Goal: Check status: Check status

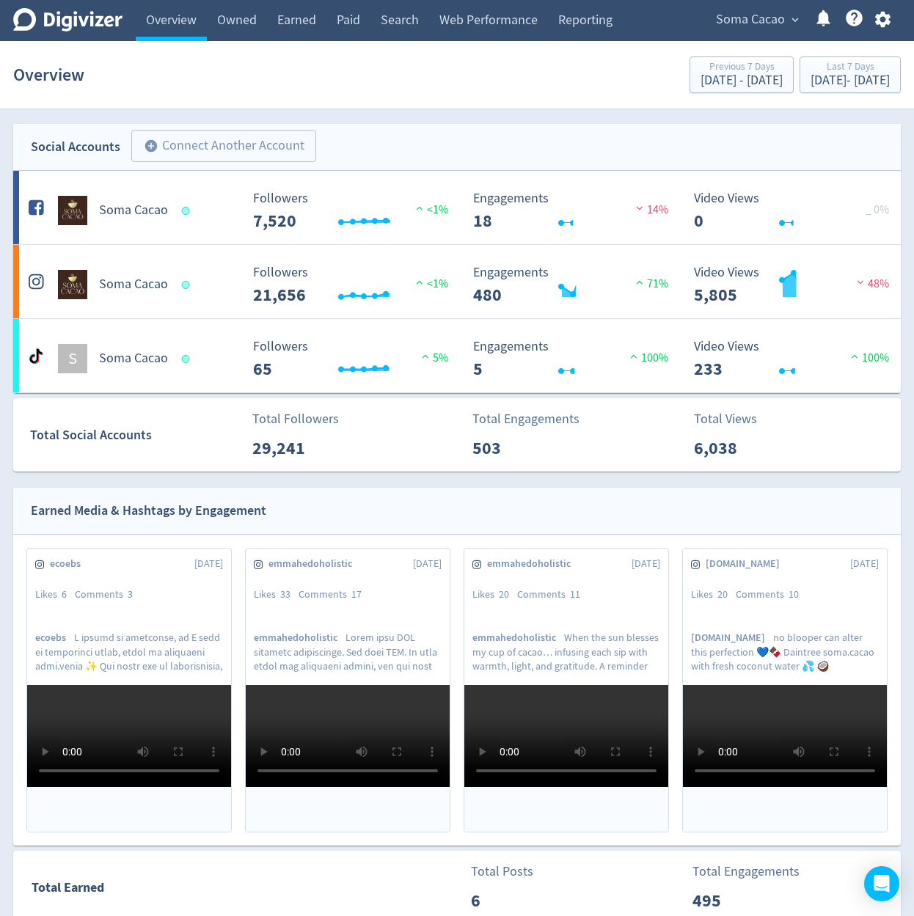
click at [730, 21] on span "Soma Cacao" at bounding box center [750, 19] width 69 height 23
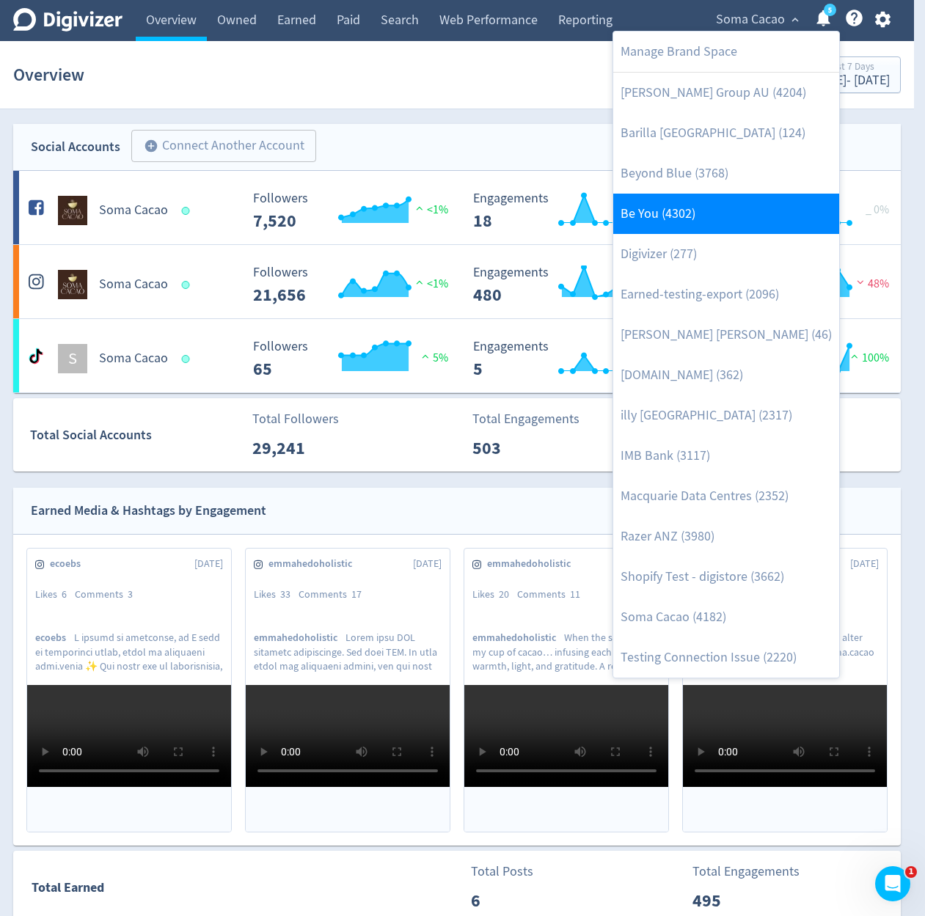
click at [708, 221] on link "Be You (4302)" at bounding box center [726, 214] width 226 height 40
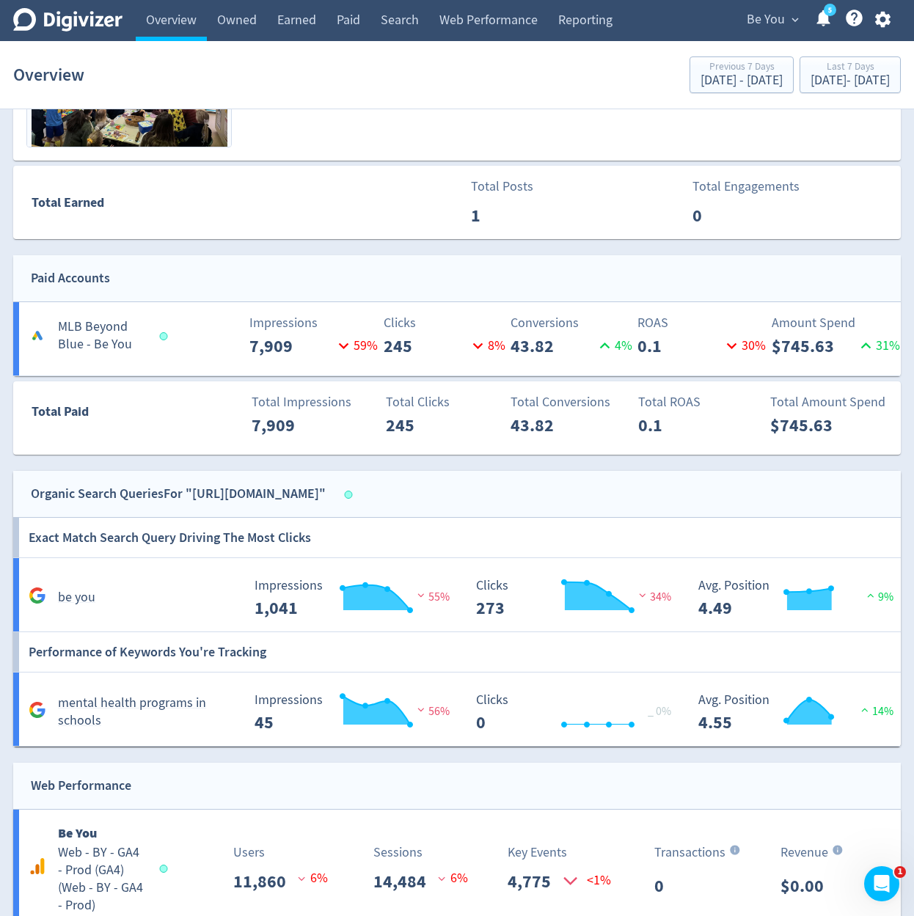
scroll to position [604, 0]
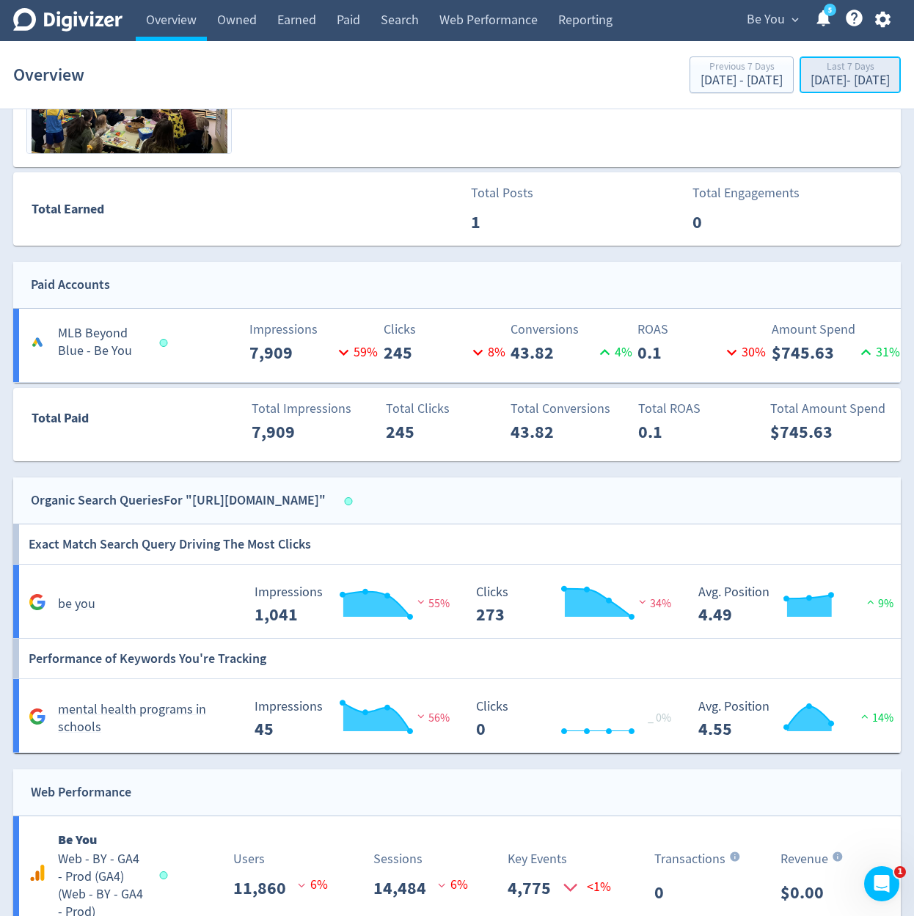
click at [810, 63] on div "Last 7 Days" at bounding box center [849, 68] width 79 height 12
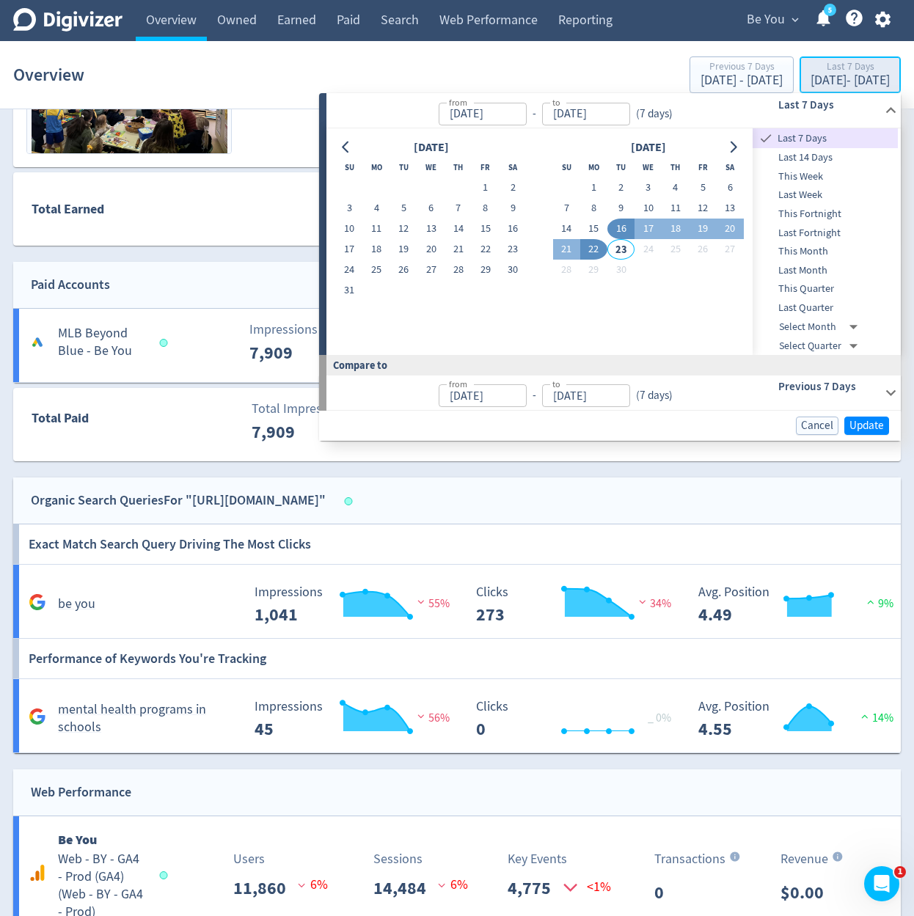
type input "[DATE]"
type input "Sep 09, 2025"
type input "[DATE]"
click at [812, 257] on span "This Month" at bounding box center [824, 251] width 145 height 16
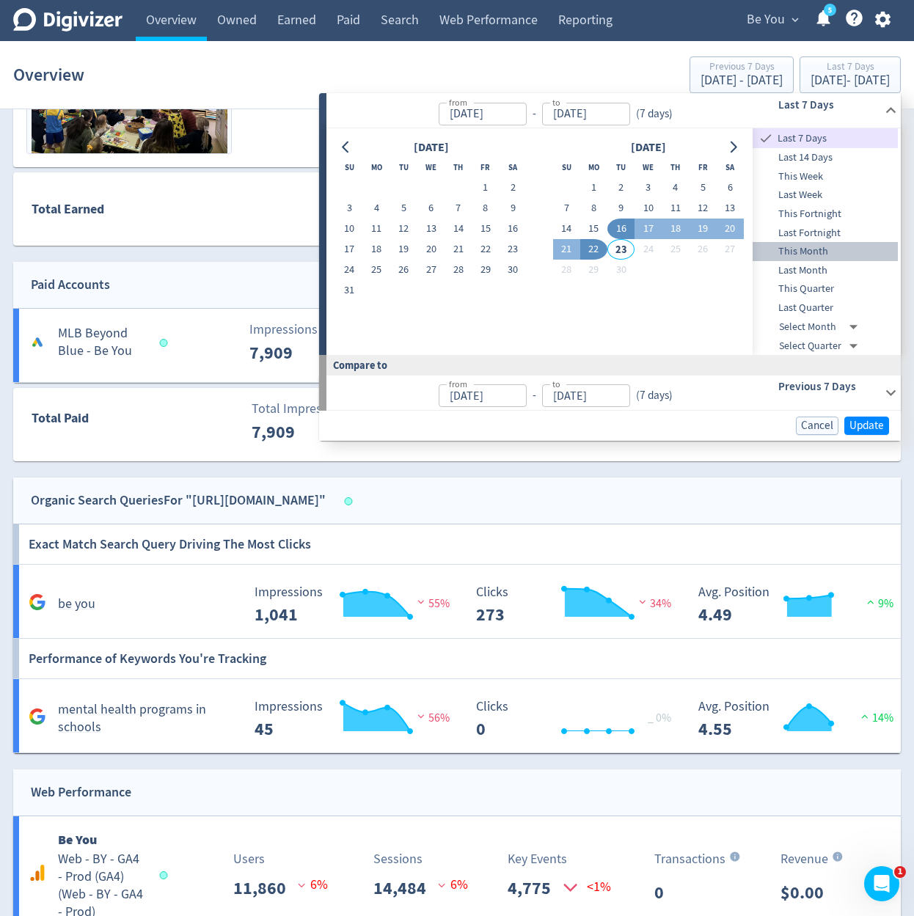
type input "Sep 01, 2025"
type input "Aug 01, 2025"
type input "Aug 22, 2025"
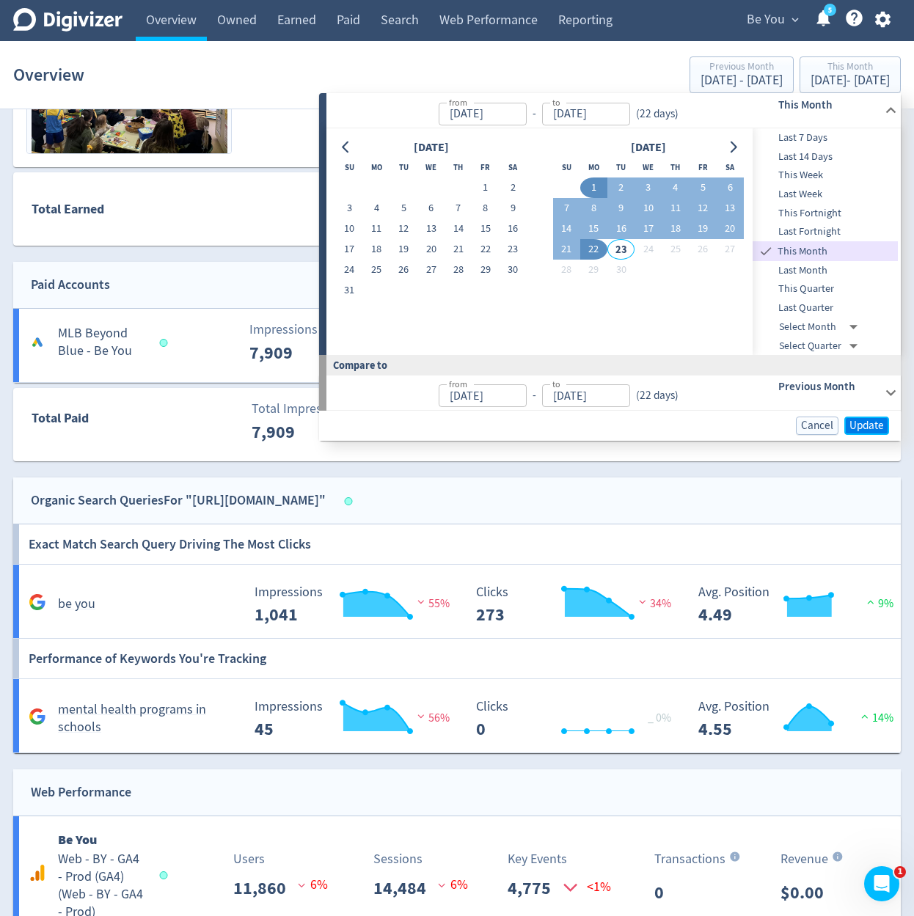
click at [857, 425] on span "Update" at bounding box center [866, 425] width 34 height 11
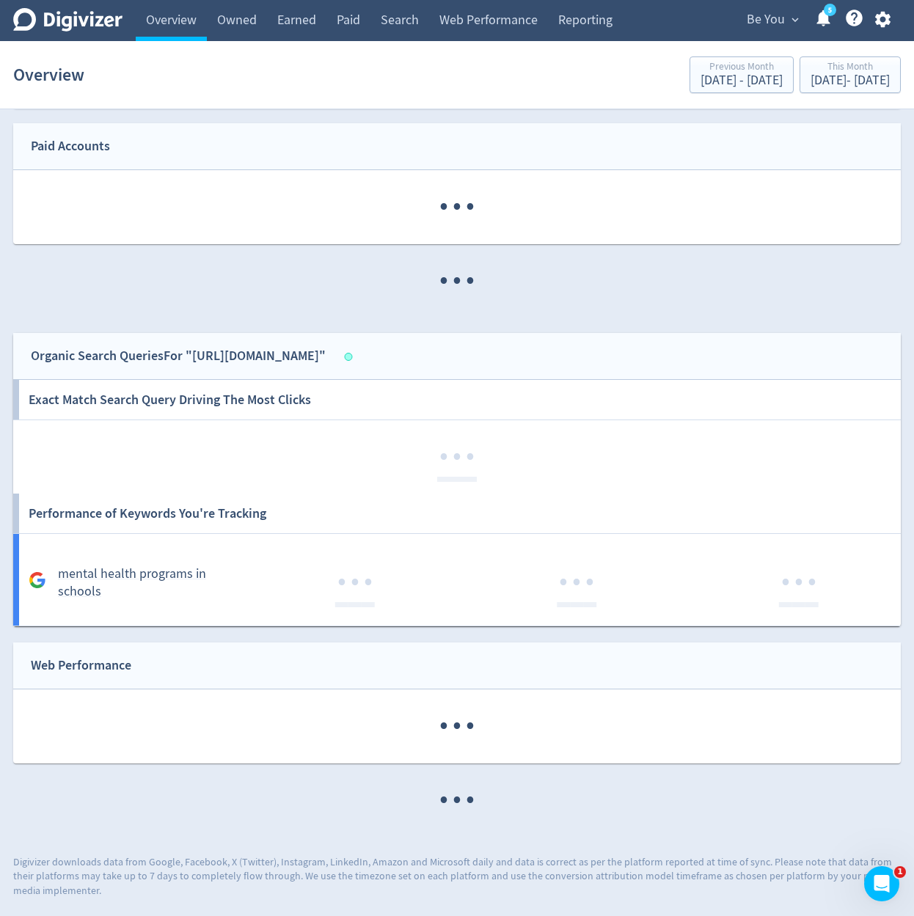
scroll to position [635, 0]
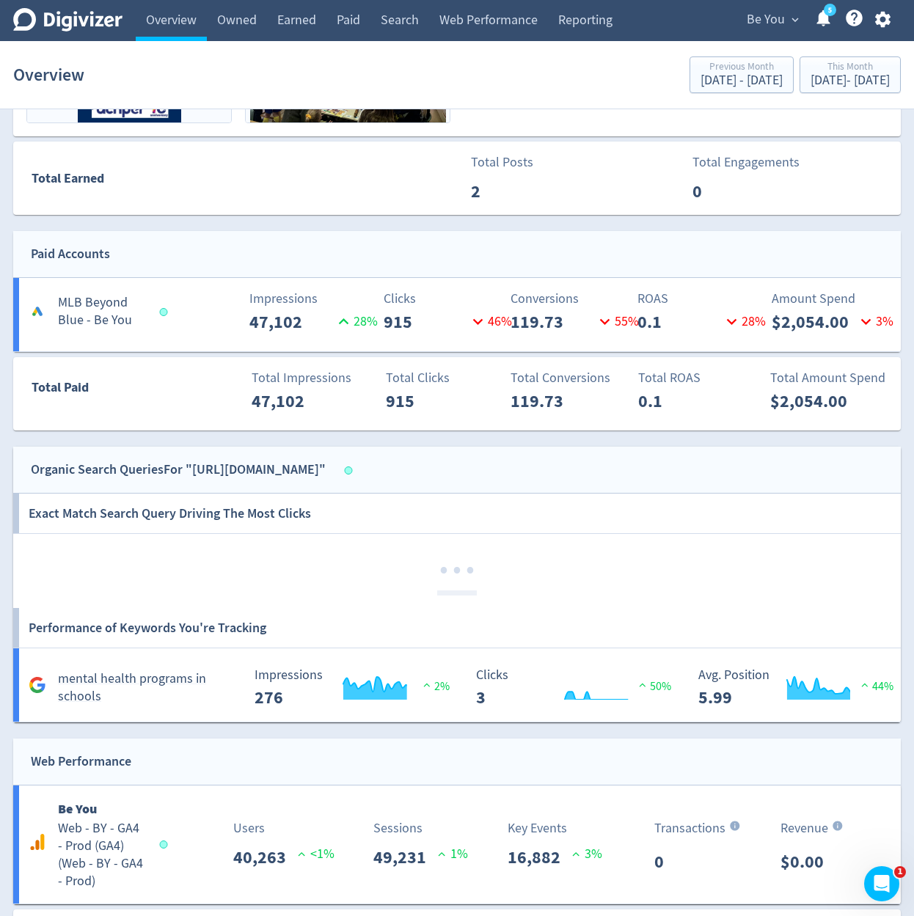
click at [841, 450] on div "Organic Search Queries For "https://beyou.edu.au/"" at bounding box center [456, 470] width 887 height 47
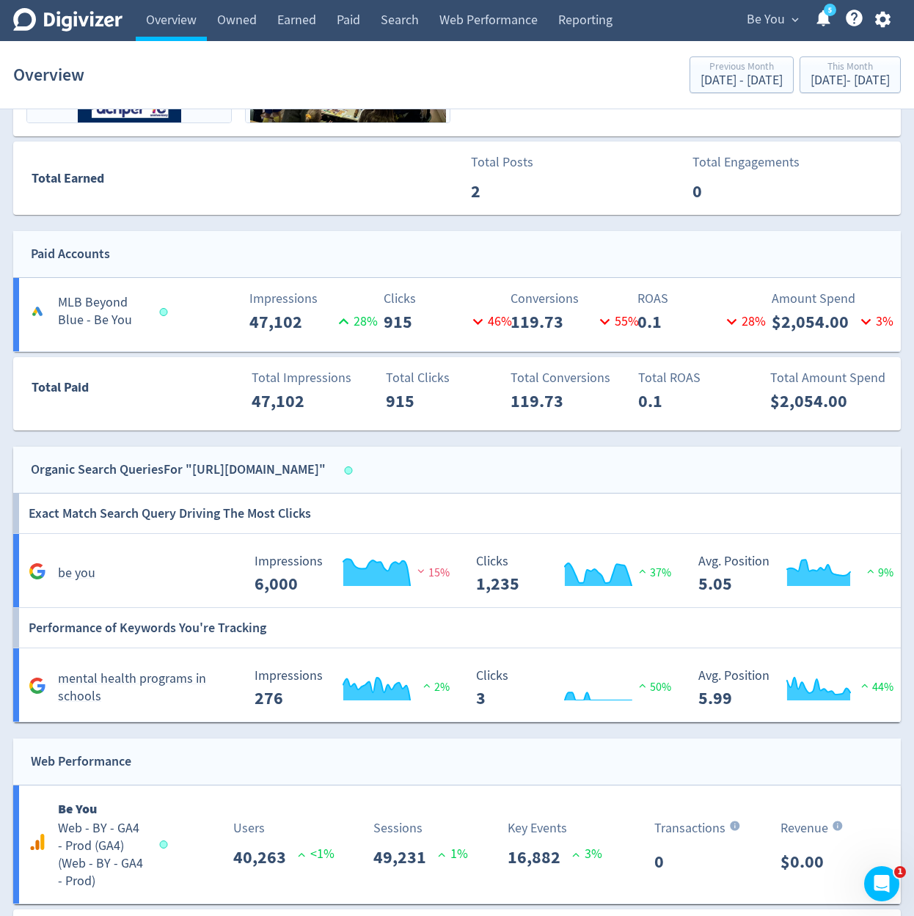
click at [757, 25] on span "Be You" at bounding box center [765, 19] width 38 height 23
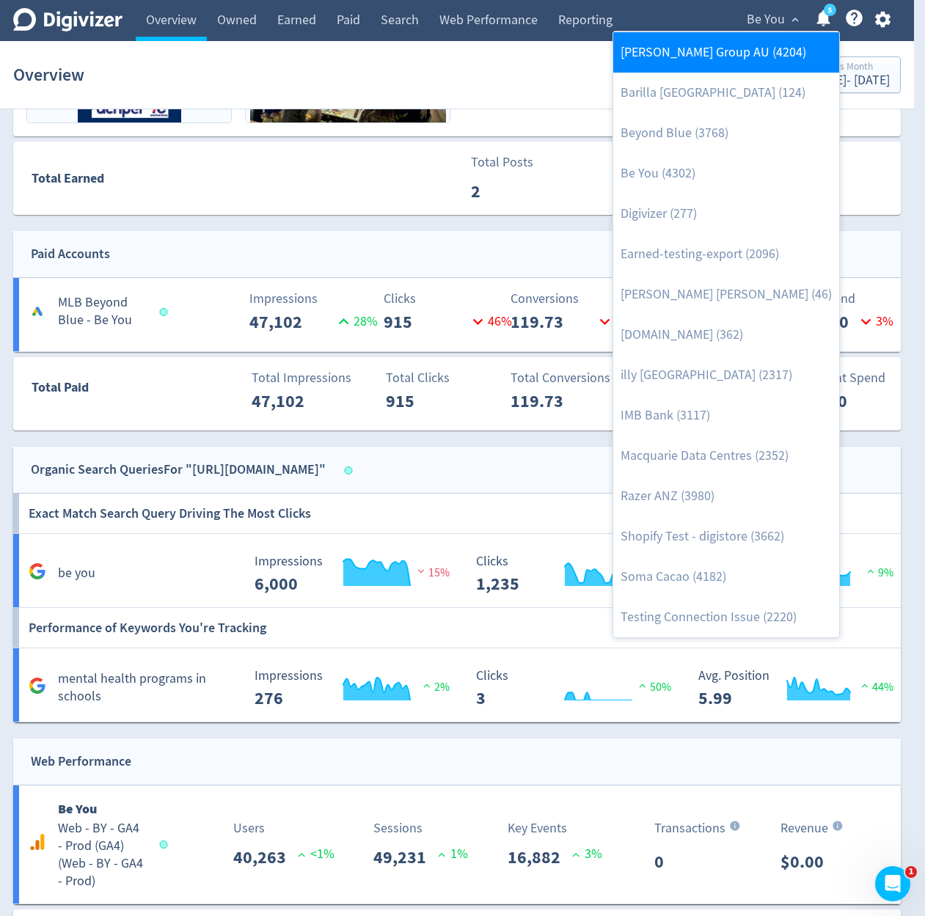
click at [735, 56] on link "[PERSON_NAME] Group AU (4204)" at bounding box center [726, 52] width 226 height 40
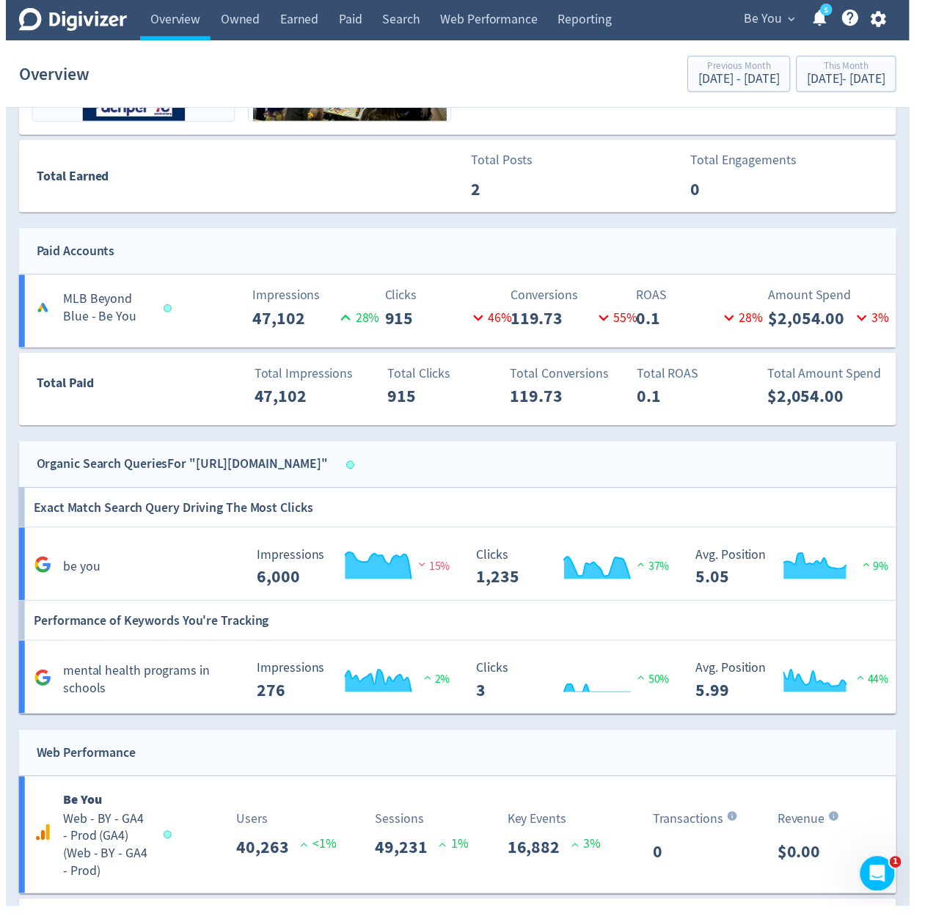
scroll to position [0, 0]
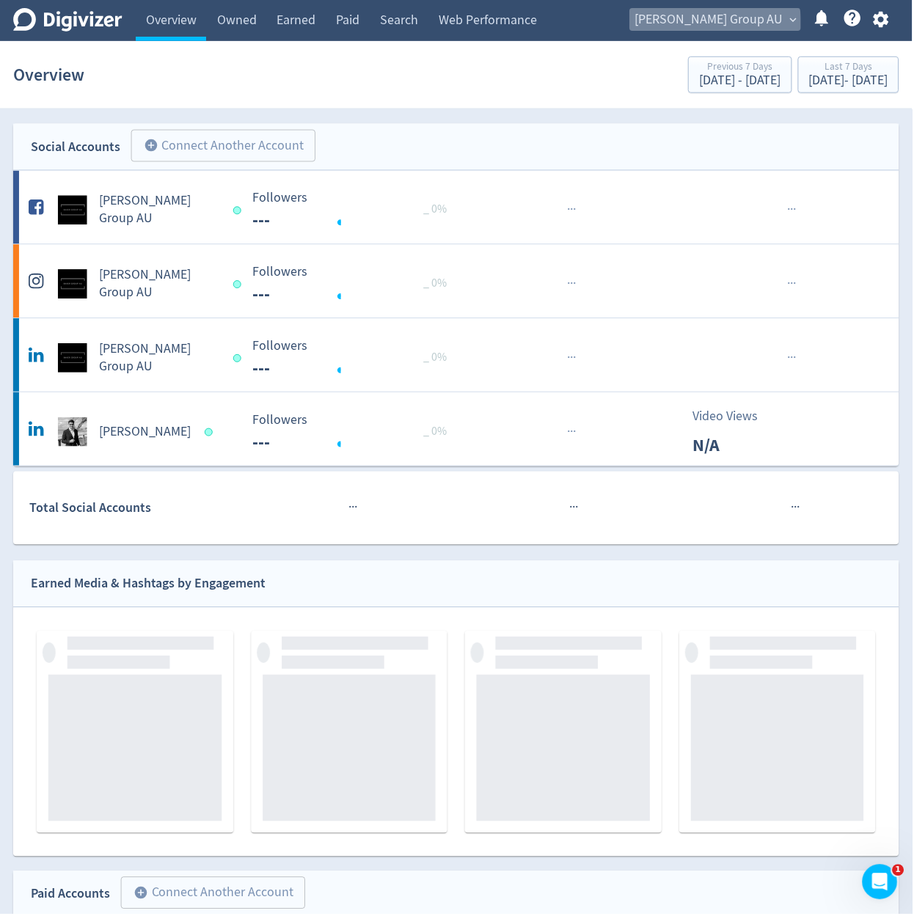
click at [778, 25] on span "Baker Group AU" at bounding box center [710, 19] width 149 height 23
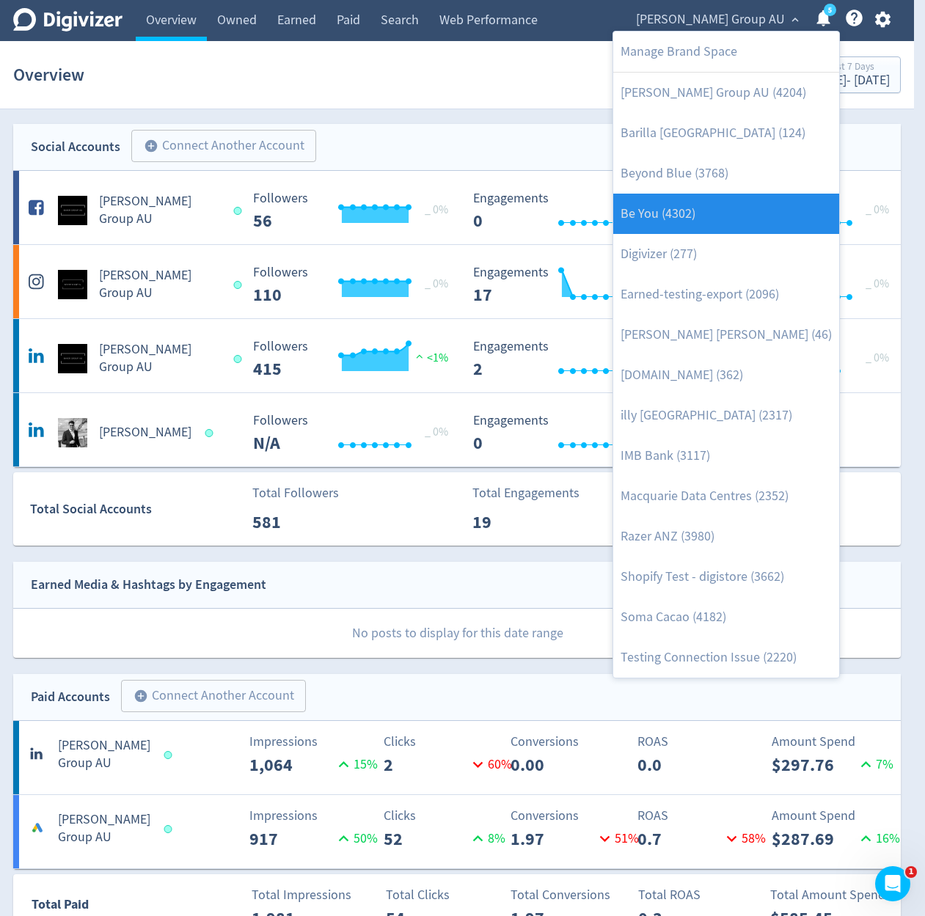
click at [741, 231] on link "Be You (4302)" at bounding box center [726, 214] width 226 height 40
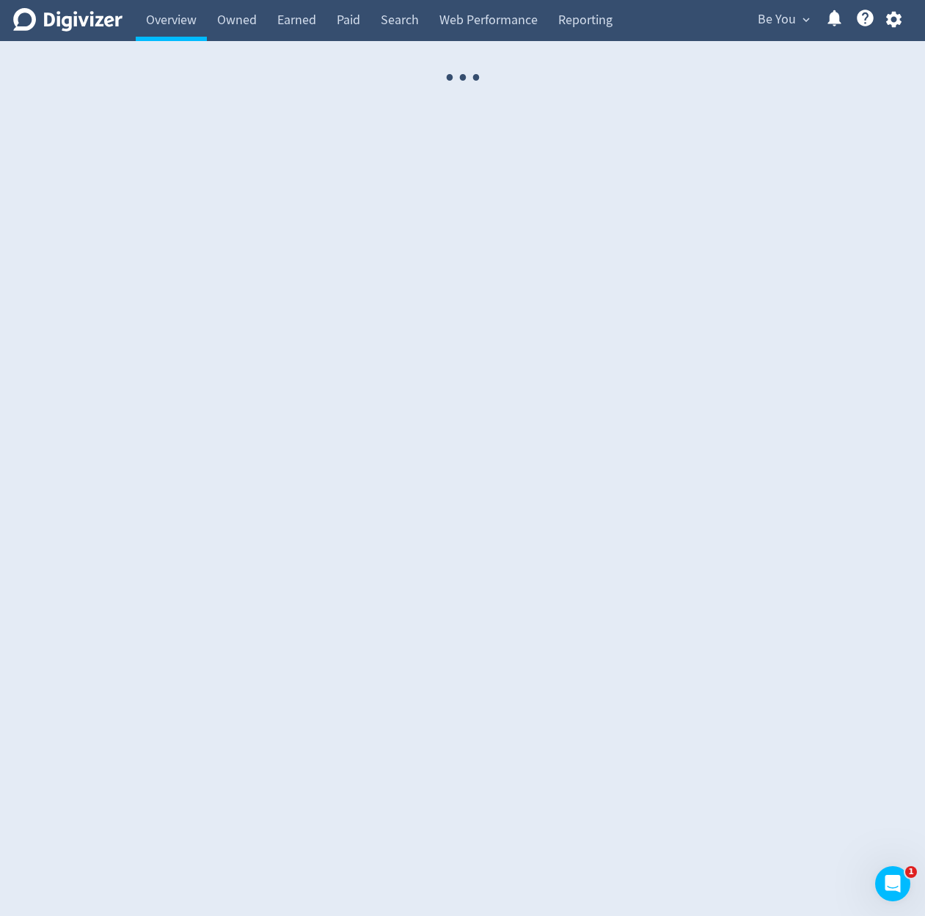
click at [773, 29] on span "Be You" at bounding box center [776, 19] width 38 height 23
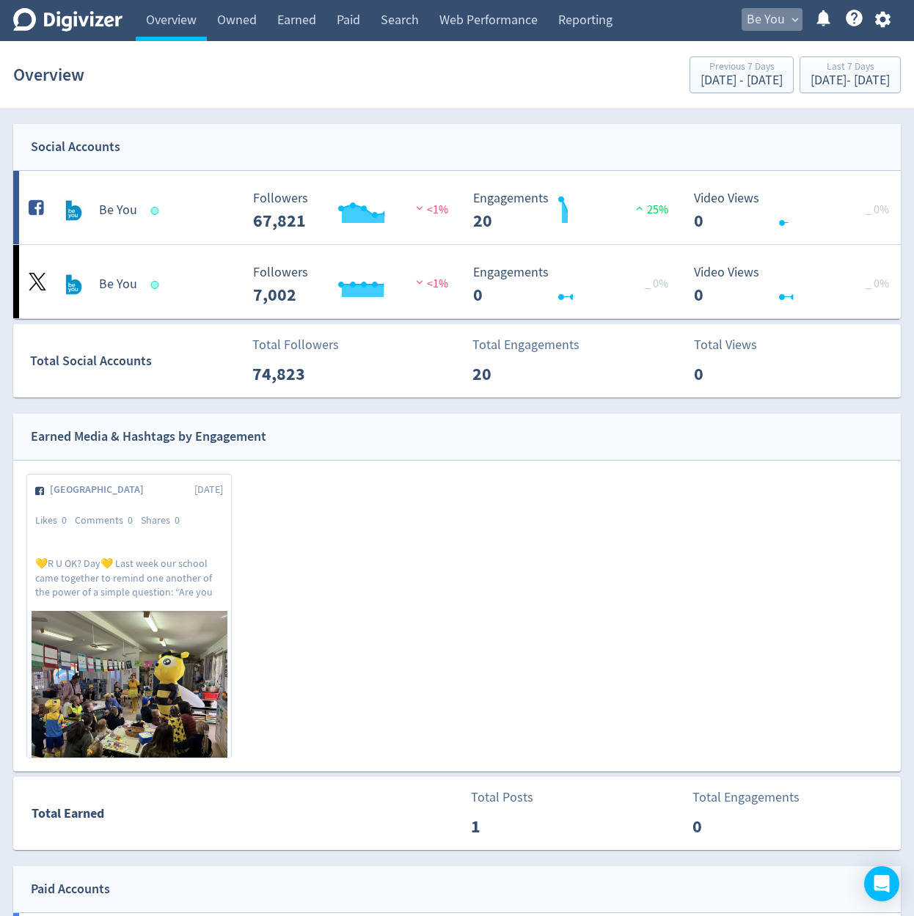
click at [788, 12] on button "Be You expand_more" at bounding box center [771, 19] width 61 height 23
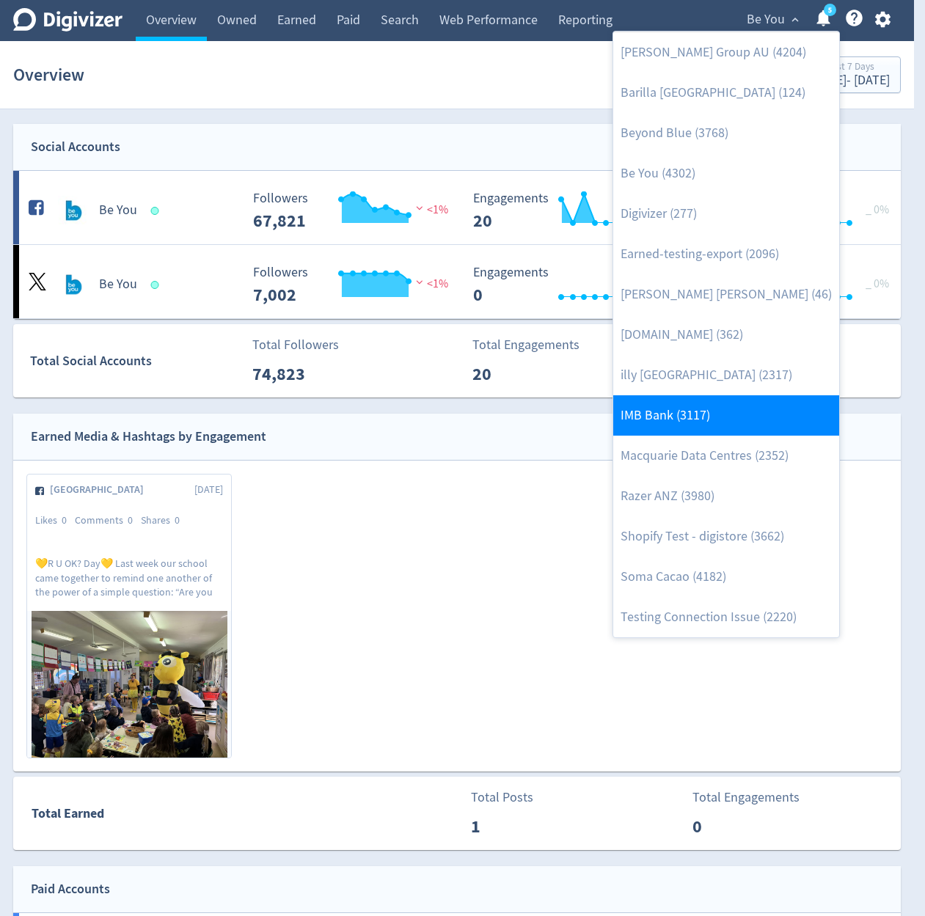
click at [678, 402] on link "IMB Bank (3117)" at bounding box center [726, 415] width 226 height 40
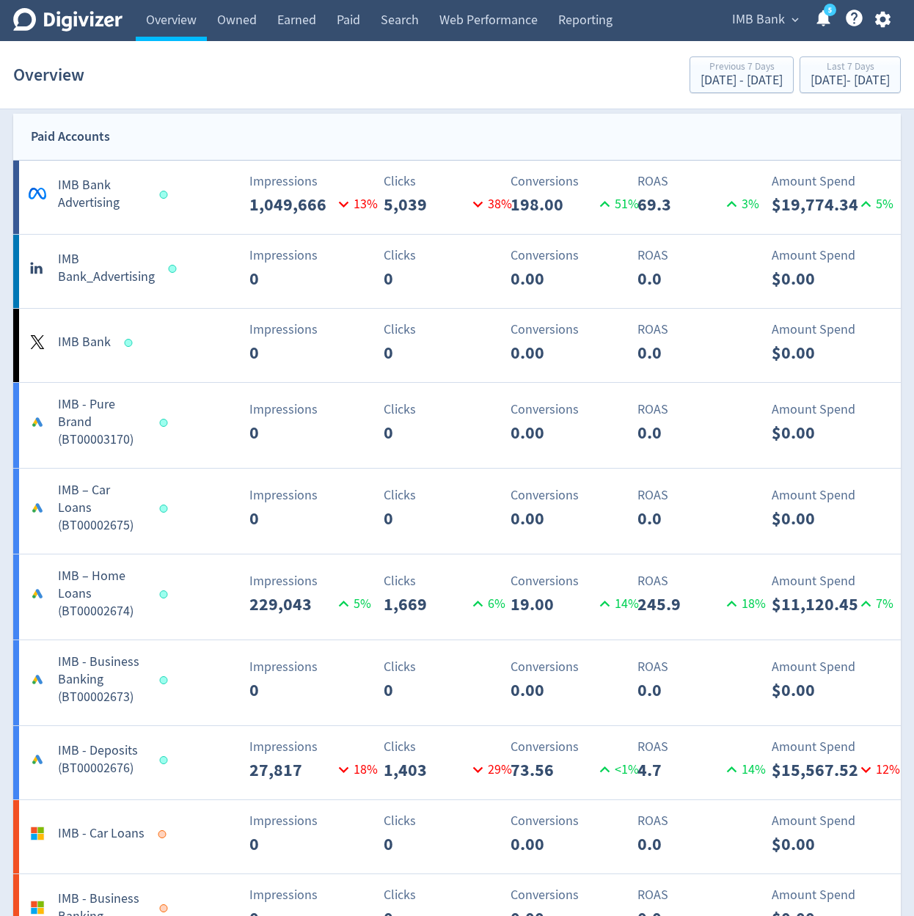
scroll to position [935, 0]
